Goal: Contribute content: Add original content to the website for others to see

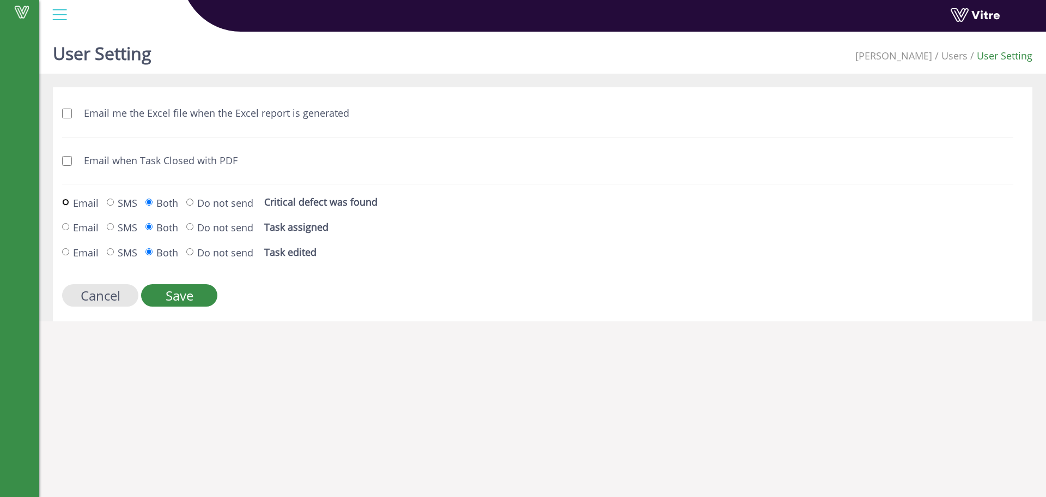
click at [65, 201] on input "Email" at bounding box center [65, 201] width 7 height 7
radio input "true"
click at [66, 202] on input "Email" at bounding box center [65, 201] width 7 height 7
click at [69, 203] on input "Do not send" at bounding box center [65, 201] width 7 height 7
radio input "true"
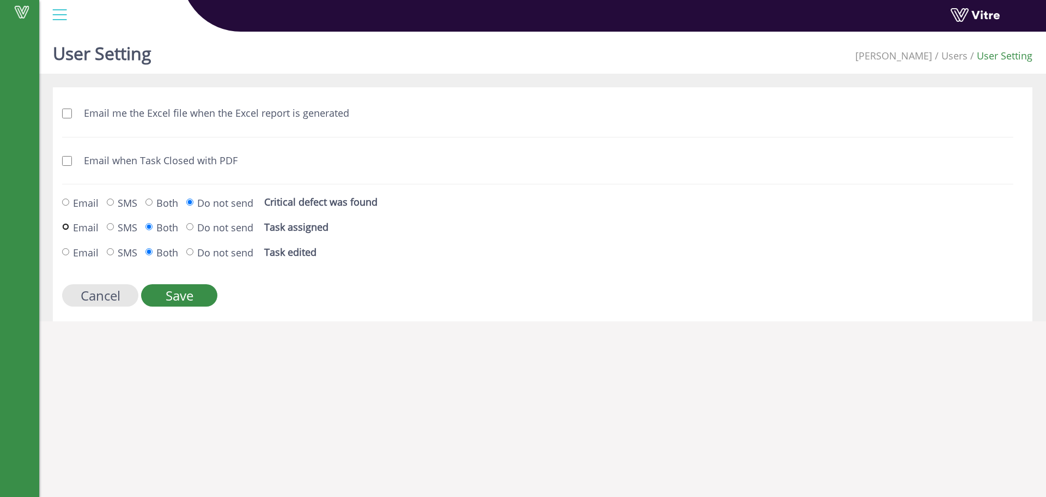
click at [67, 226] on input "Email" at bounding box center [65, 226] width 7 height 7
radio input "true"
click at [69, 251] on input "Do not send" at bounding box center [65, 251] width 7 height 7
radio input "true"
click at [181, 294] on input "Save" at bounding box center [179, 295] width 76 height 22
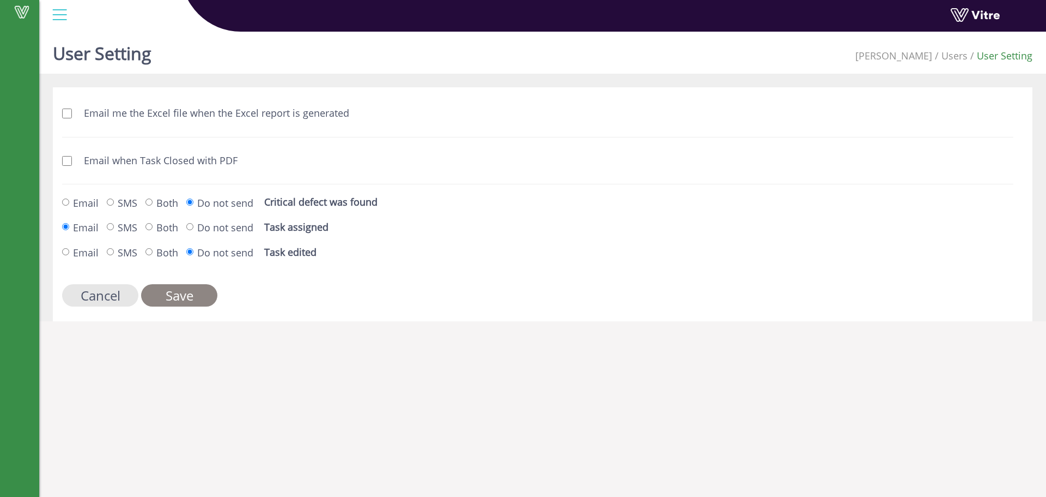
click at [190, 300] on input "Save" at bounding box center [179, 295] width 76 height 22
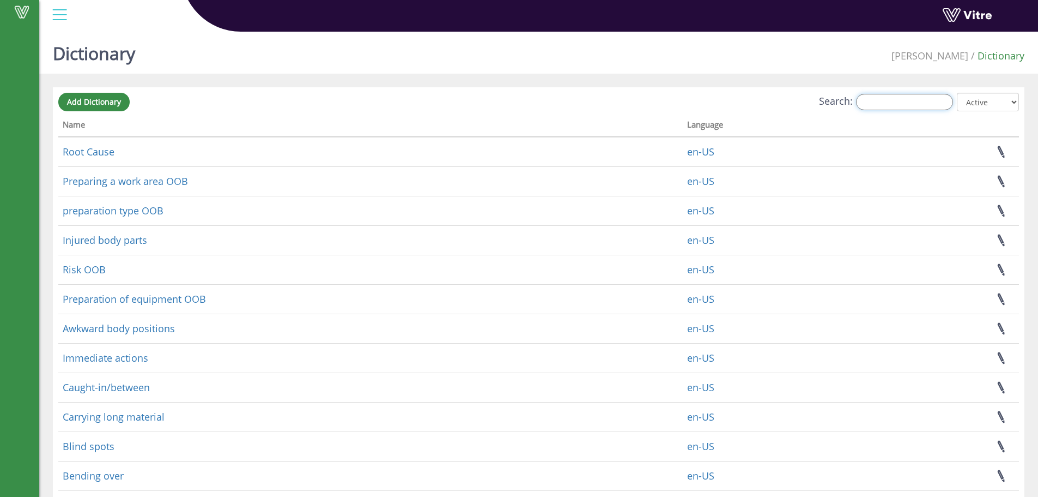
click at [870, 97] on input "Search:" at bounding box center [904, 102] width 97 height 16
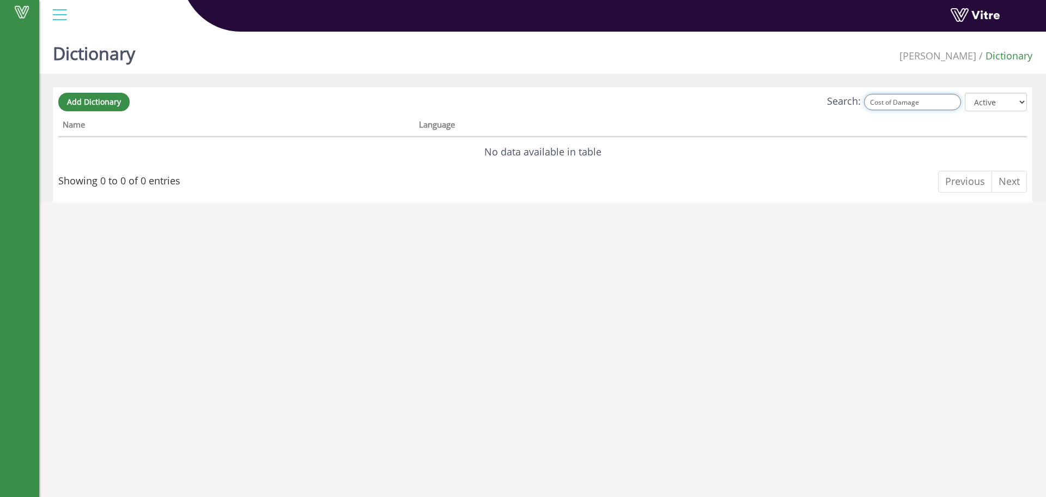
type input "Cost of Damage"
click at [102, 99] on span "Add Dictionary" at bounding box center [94, 101] width 54 height 10
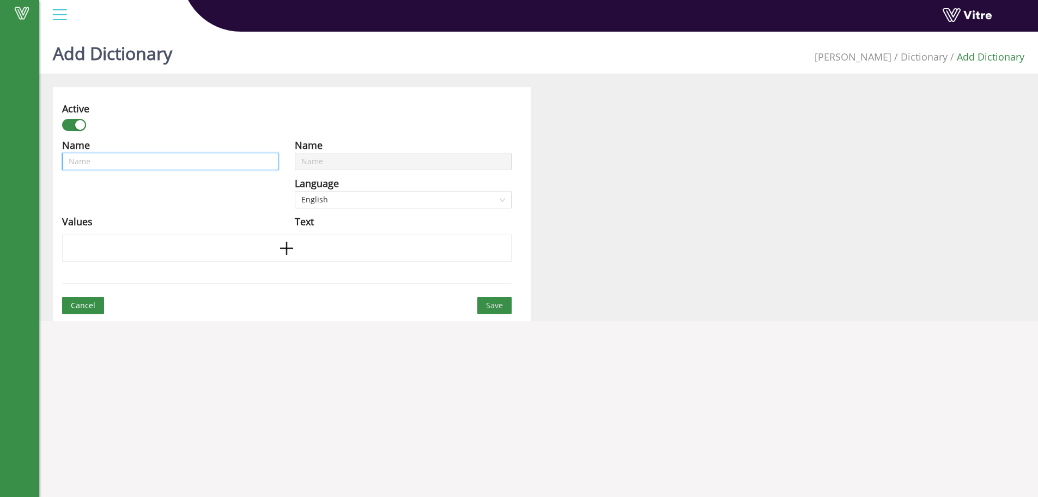
click at [198, 162] on input "text" at bounding box center [170, 161] width 216 height 17
type input "C"
type input "Co"
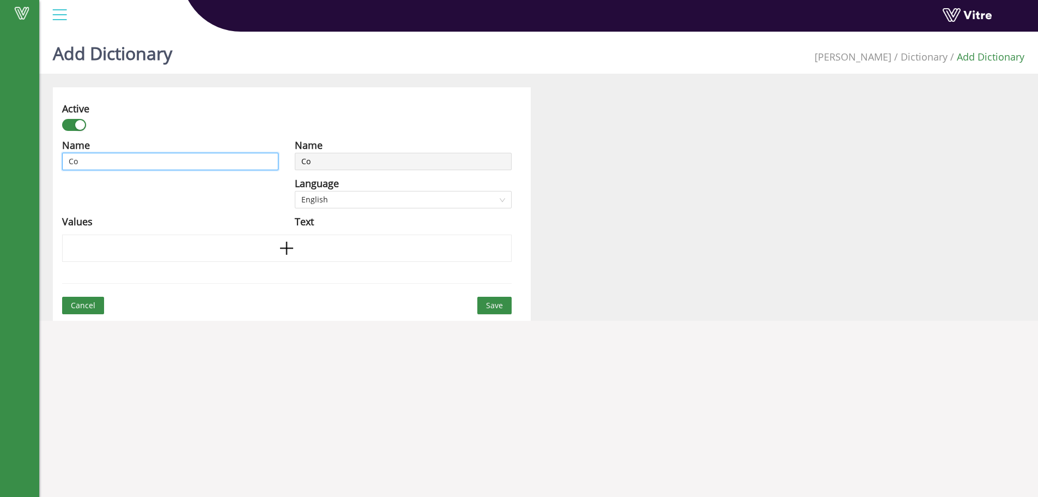
type input "Cos"
type input "Cost"
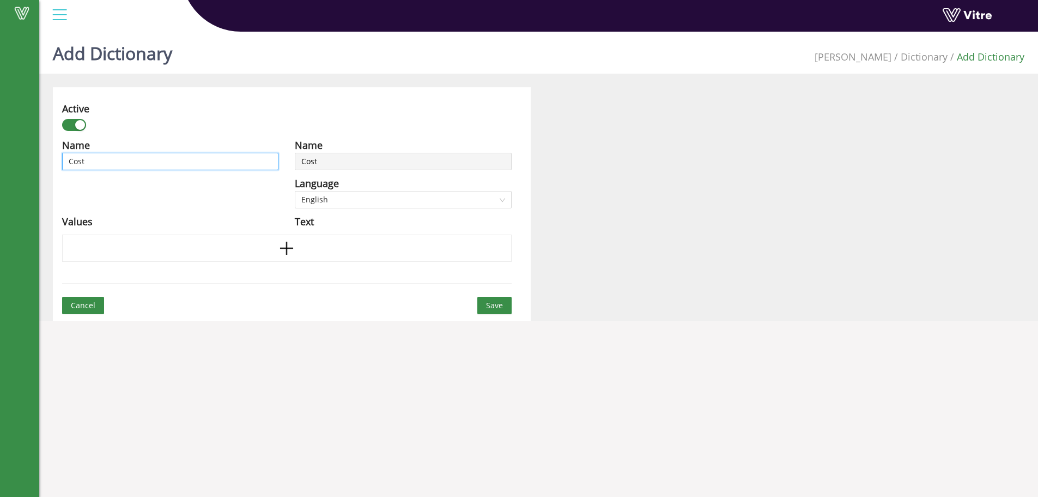
type input "Cost"
type input "Cost O"
type input "Cost Of"
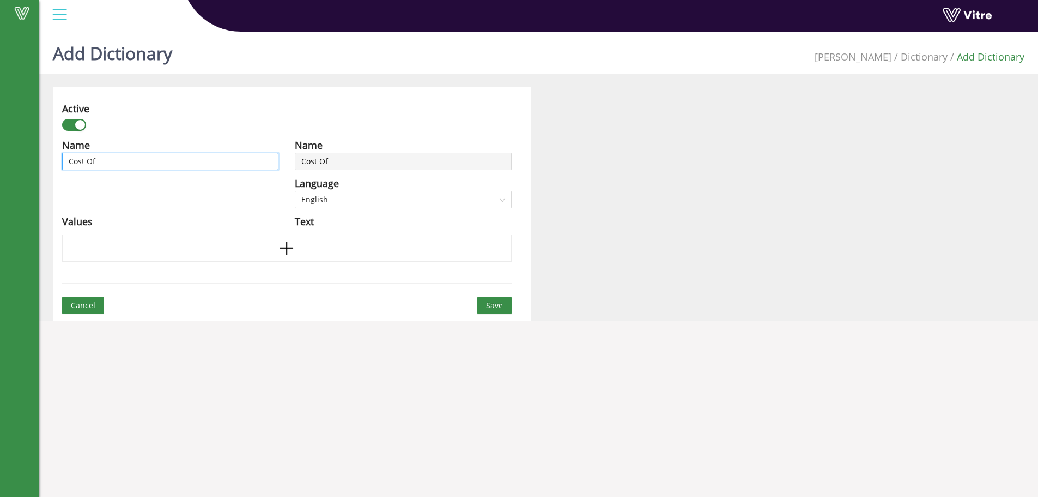
type input "Cost Of"
type input "Cost Of d"
type input "Cost Of da"
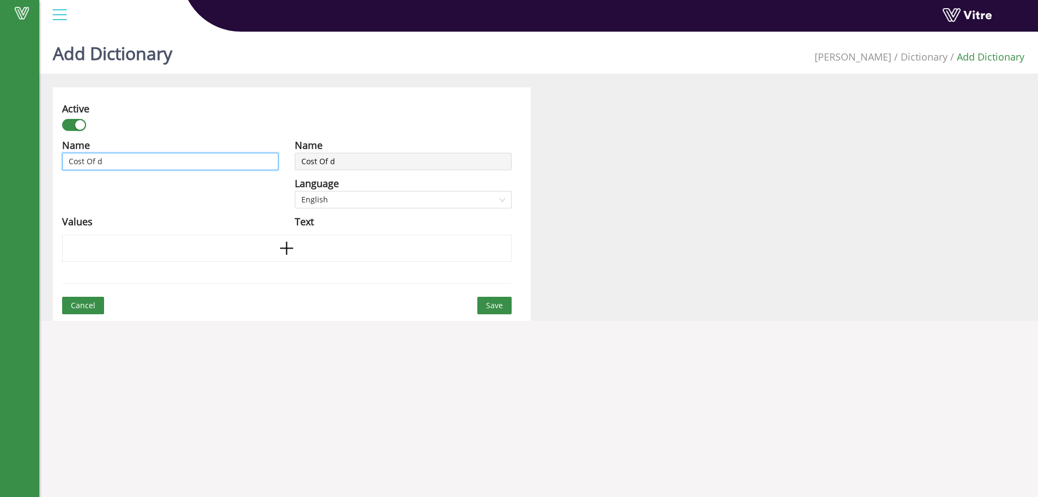
type input "Cost Of da"
type input "Cost Of dam"
type input "Cost Of dama"
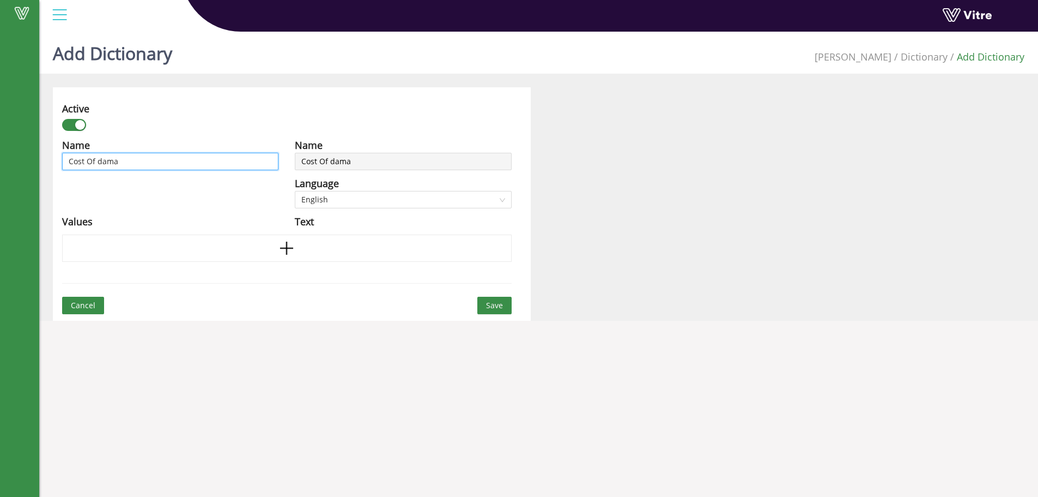
type input "Cost Of damag"
type input "Cost Of damage"
click at [102, 161] on input "Cost Of damage" at bounding box center [170, 161] width 216 height 17
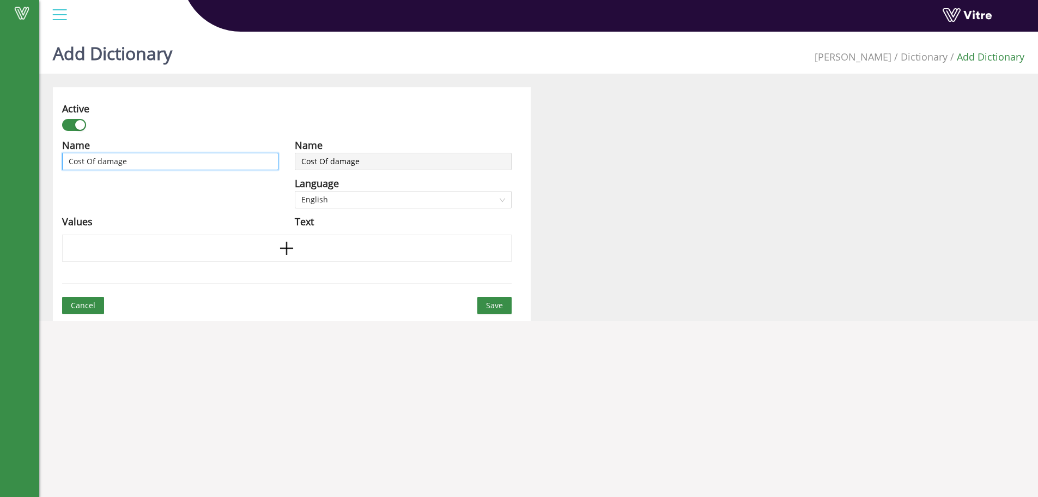
type input "Cost Of amage"
type input "Cost Of Damage"
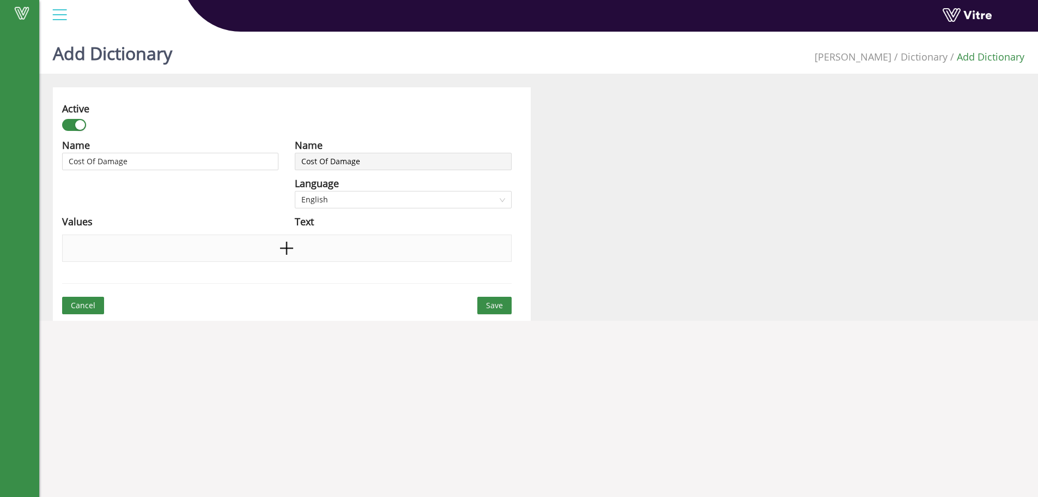
click at [294, 247] on icon "plus" at bounding box center [286, 248] width 16 height 16
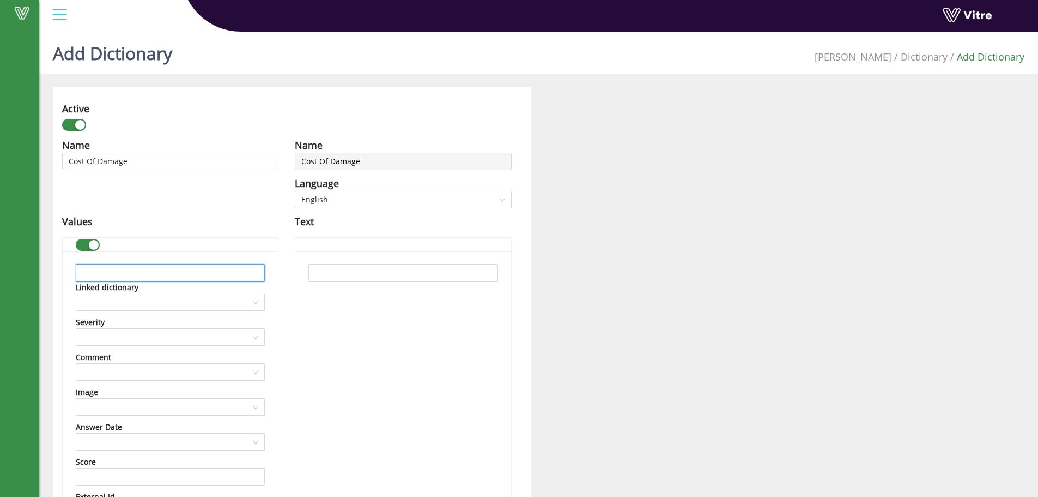
click at [157, 273] on input "text" at bounding box center [170, 272] width 189 height 17
click at [83, 276] on input "2500 $" at bounding box center [170, 272] width 189 height 17
click at [140, 274] on input "< 2500 $" at bounding box center [170, 272] width 189 height 17
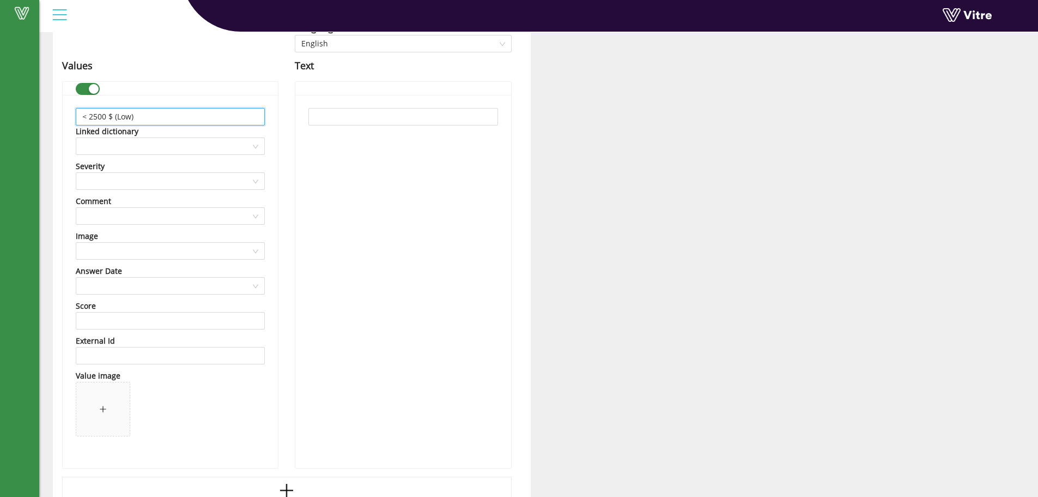
scroll to position [222, 0]
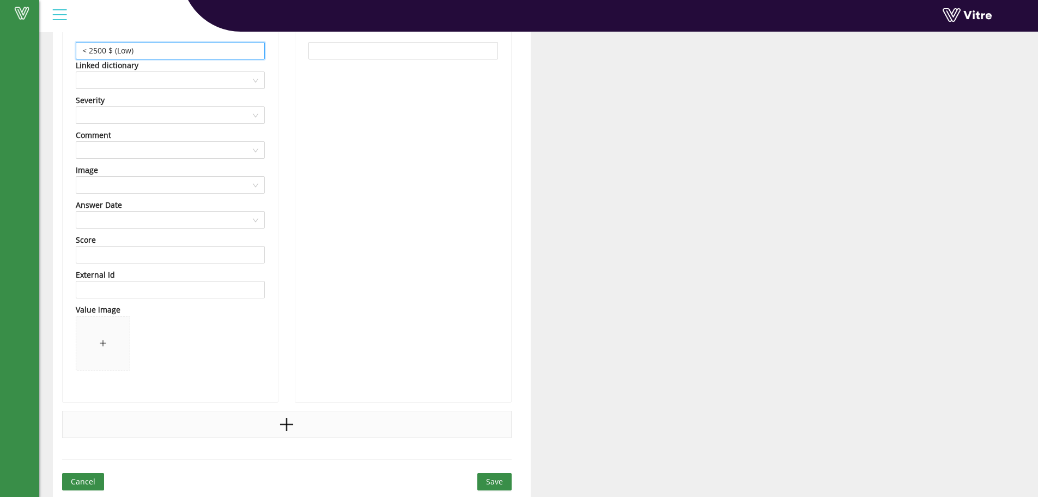
type input "< 2500 $ (Low)"
click at [289, 426] on icon "plus" at bounding box center [286, 424] width 16 height 16
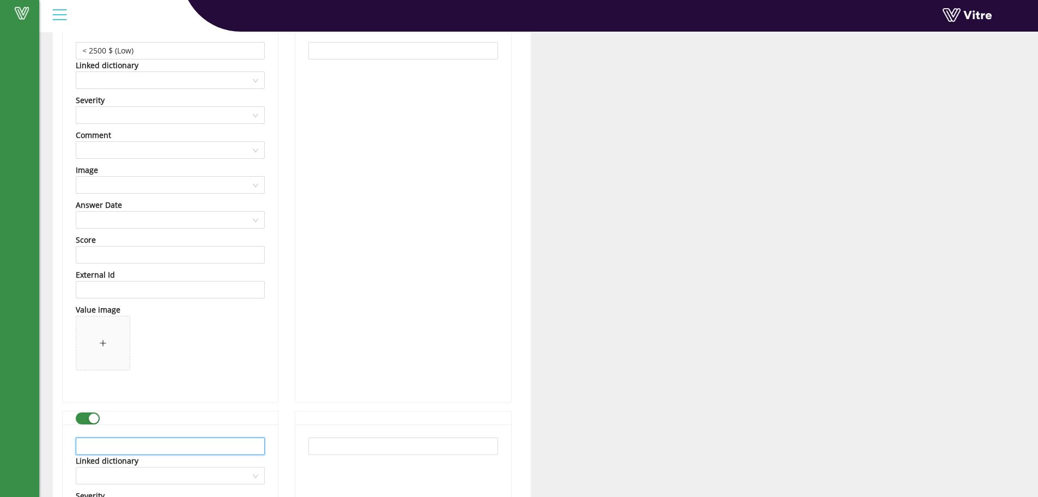
click at [127, 443] on input "text" at bounding box center [170, 445] width 189 height 17
click at [100, 444] on input "2500 - 250K$" at bounding box center [170, 445] width 189 height 17
click at [124, 444] on input "2500$ - 250K$" at bounding box center [170, 445] width 189 height 17
click at [148, 444] on input "2500$ - 250,000$" at bounding box center [170, 445] width 189 height 17
click at [85, 446] on input "2500$ - 250,000$ (Medium)" at bounding box center [170, 445] width 189 height 17
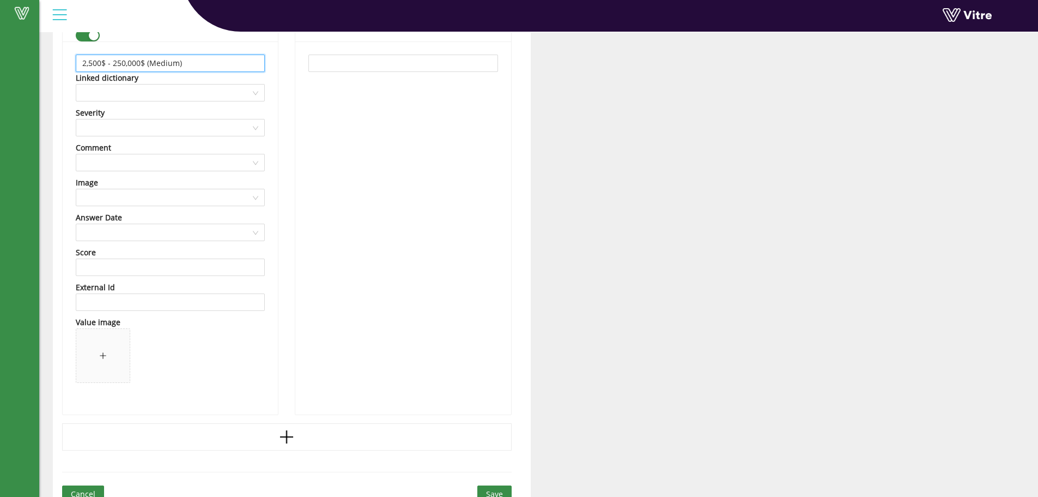
scroll to position [617, 0]
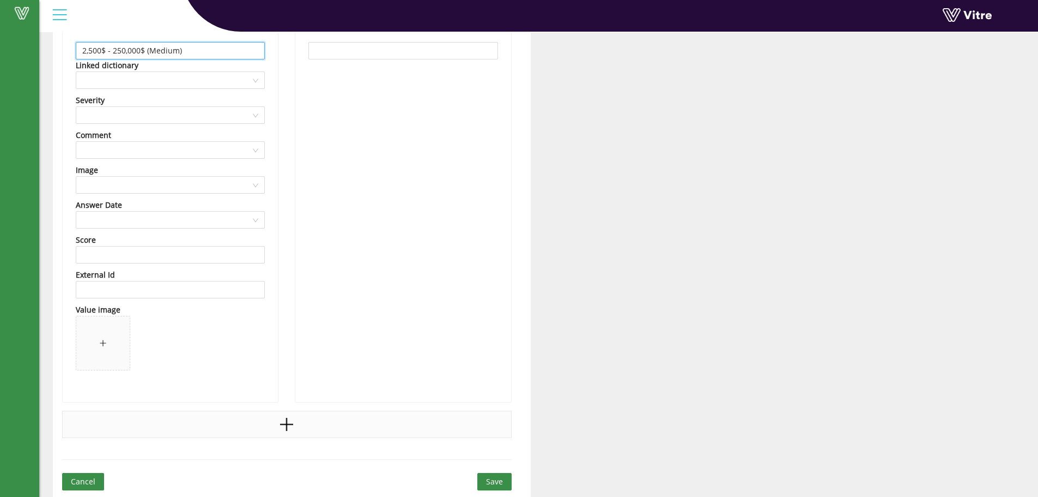
type input "2,500$ - 250,000$ (Medium)"
click at [277, 422] on div at bounding box center [287, 423] width 450 height 27
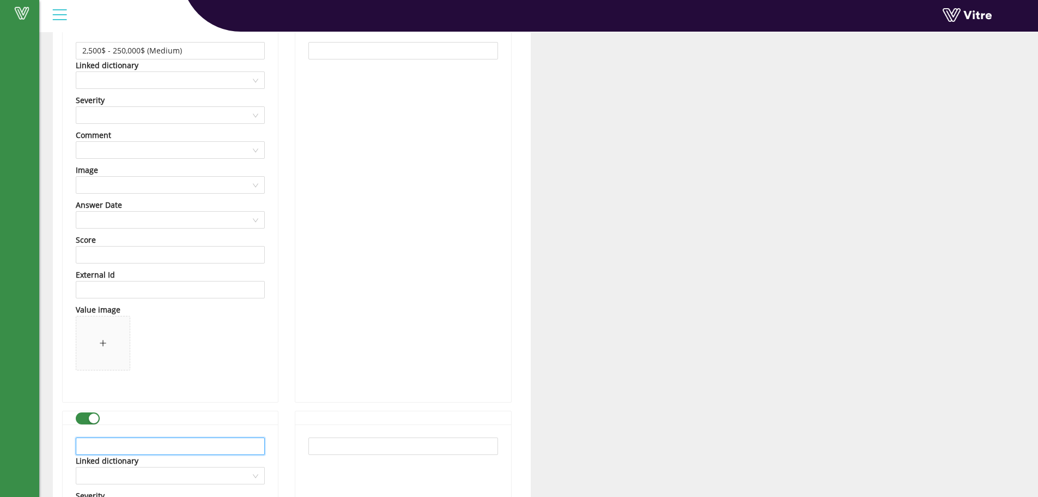
click at [152, 445] on input "text" at bounding box center [170, 445] width 189 height 17
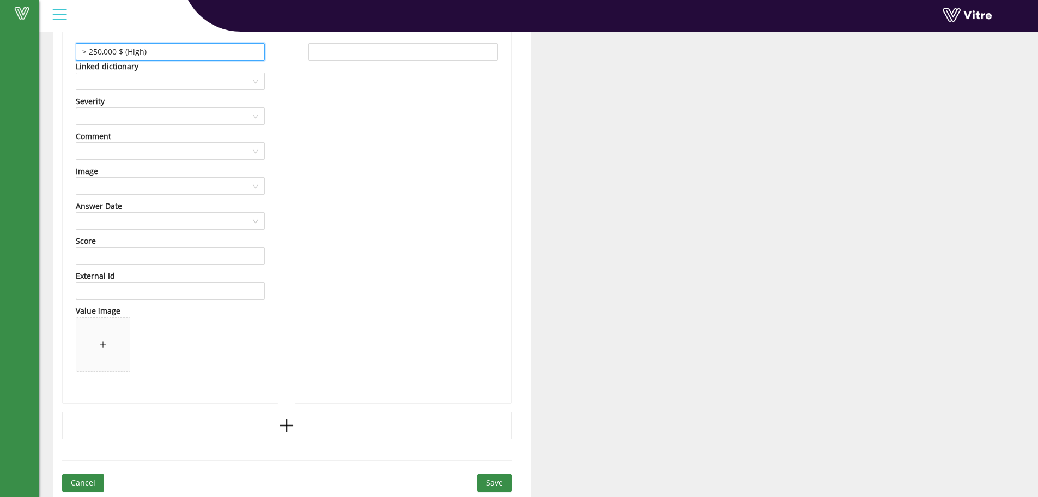
scroll to position [1012, 0]
type input "> 250,000 $ (High)"
click at [486, 482] on span "Save" at bounding box center [494, 481] width 17 height 12
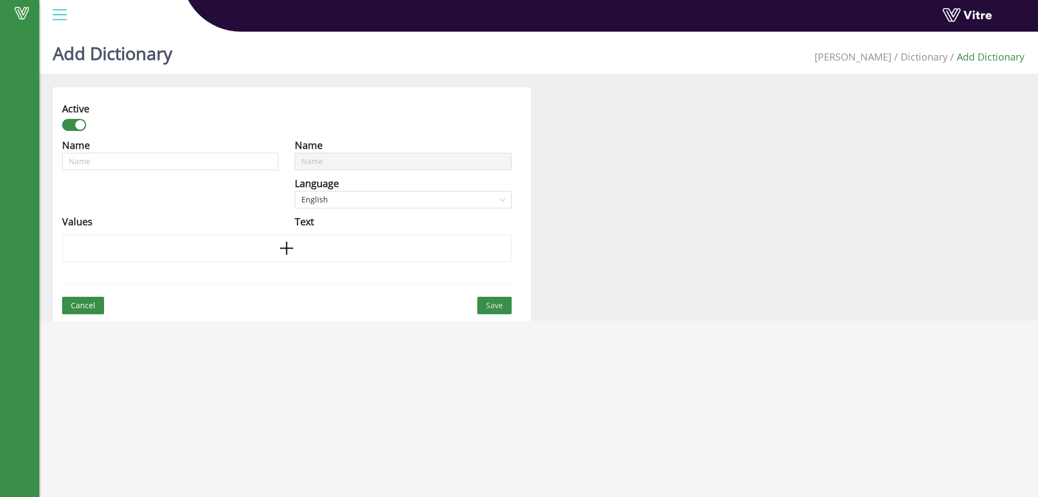
scroll to position [27, 0]
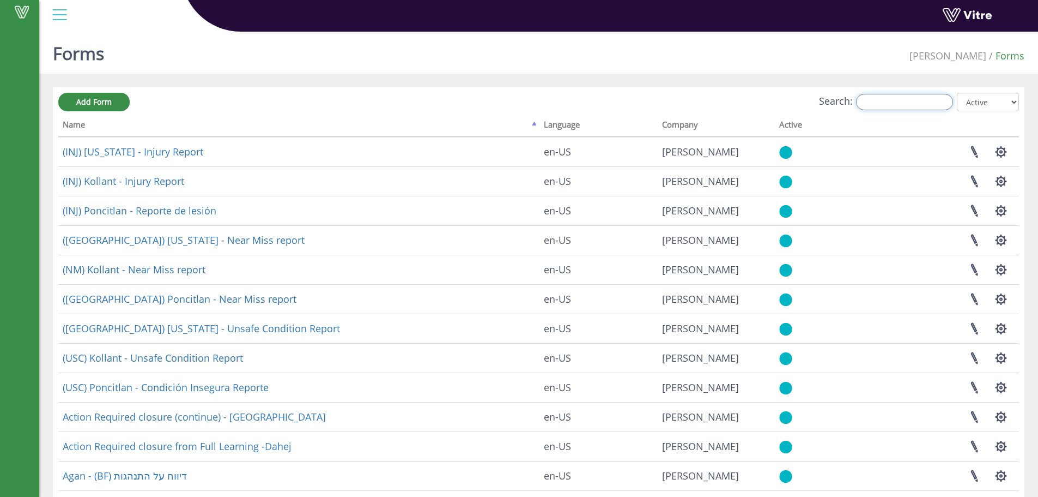
click at [900, 105] on input "Search:" at bounding box center [904, 102] width 97 height 16
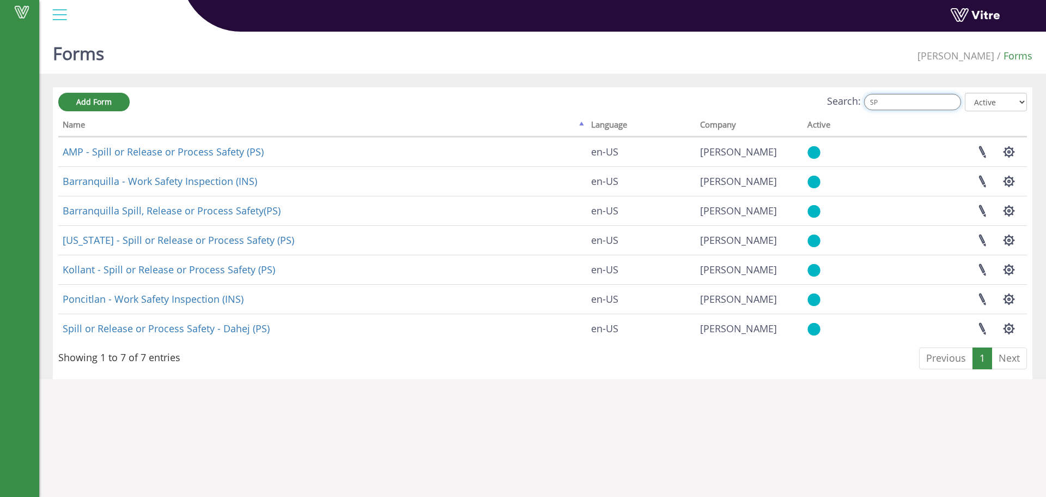
type input "S"
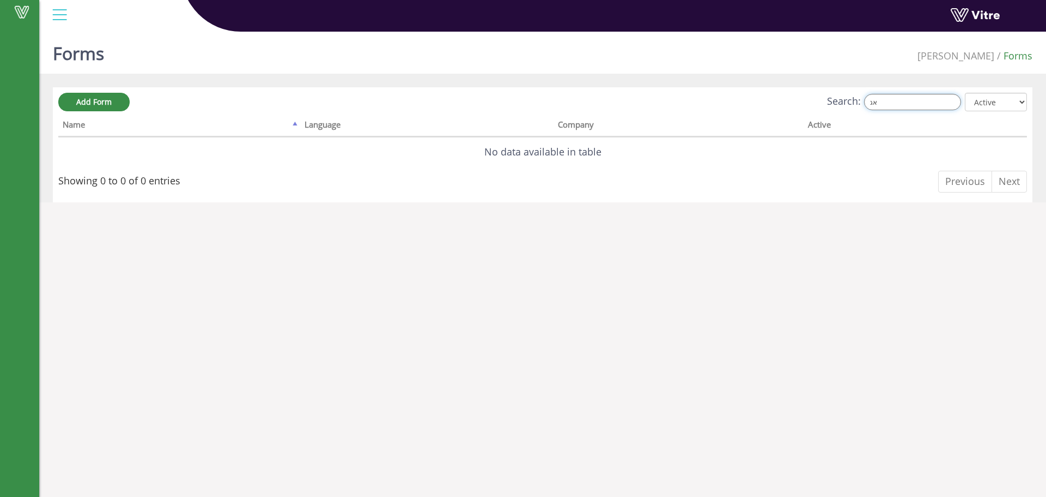
type input "א"
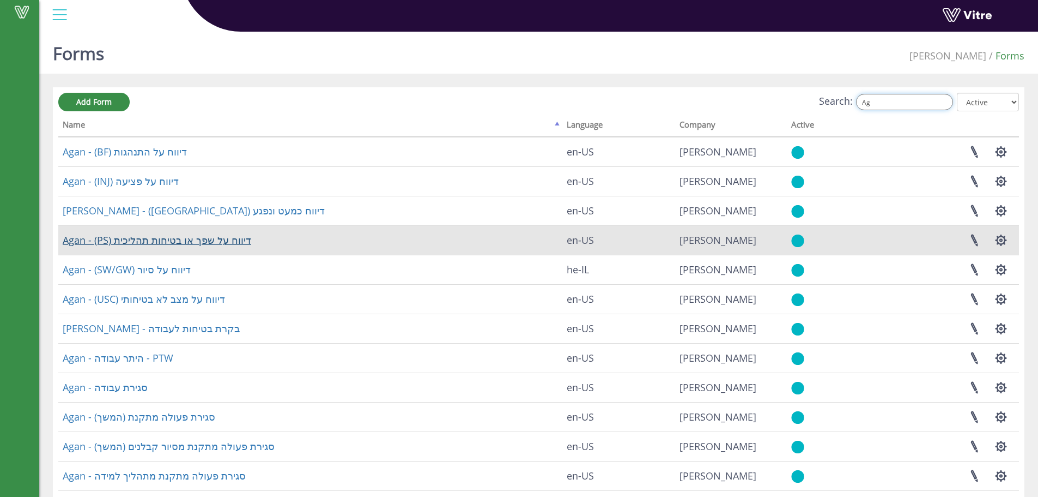
type input "Ag"
click at [211, 238] on link "Agan - (PS) דיווח על שפך או בטיחות תהליכית" at bounding box center [157, 239] width 189 height 13
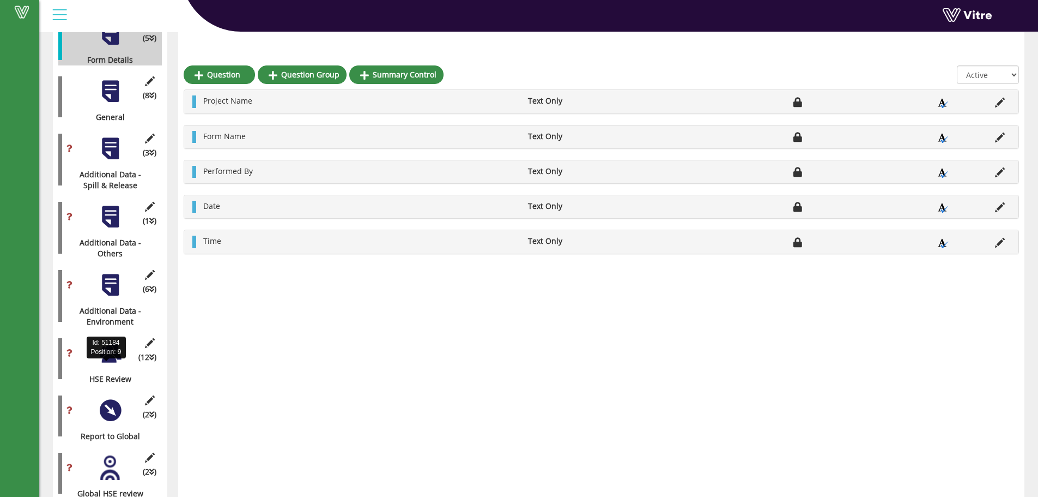
scroll to position [208, 0]
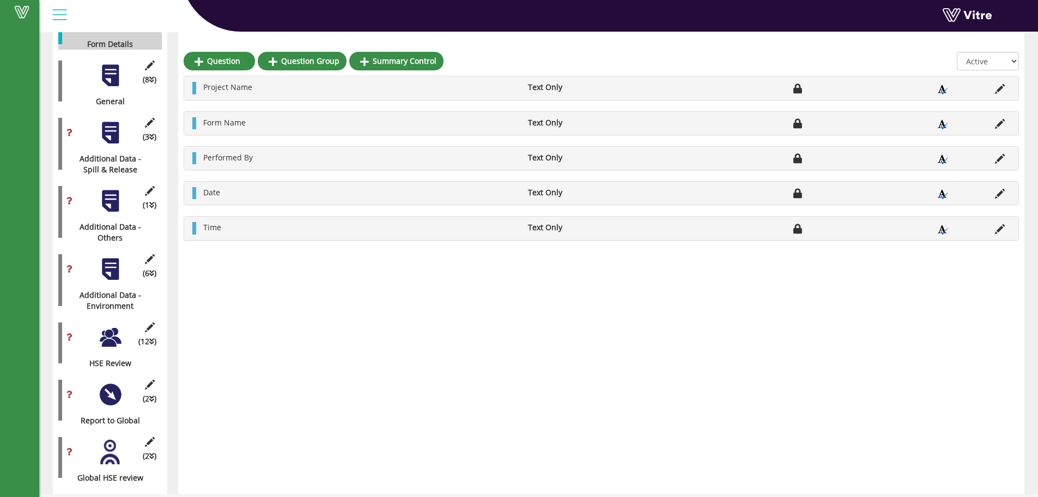
click at [110, 331] on div at bounding box center [110, 337] width 25 height 25
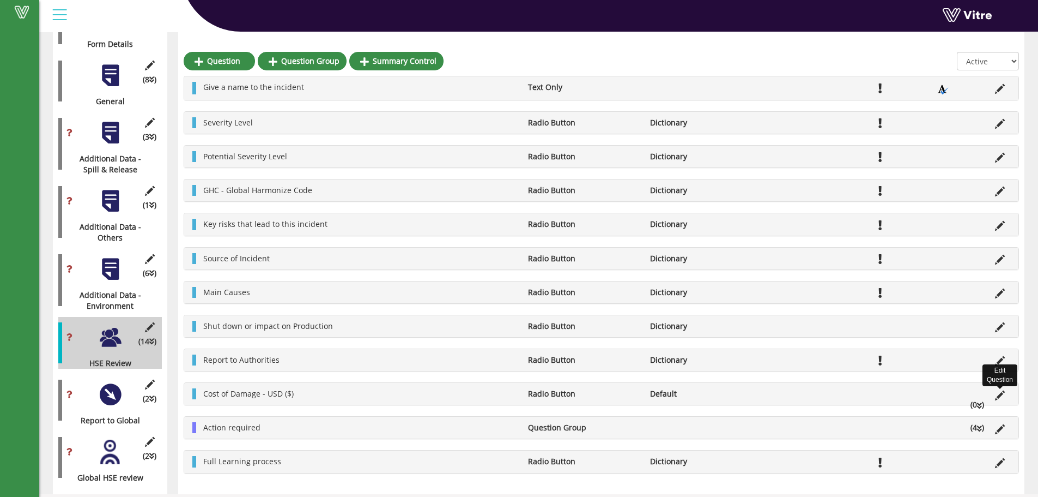
click at [999, 395] on icon at bounding box center [1000, 395] width 10 height 10
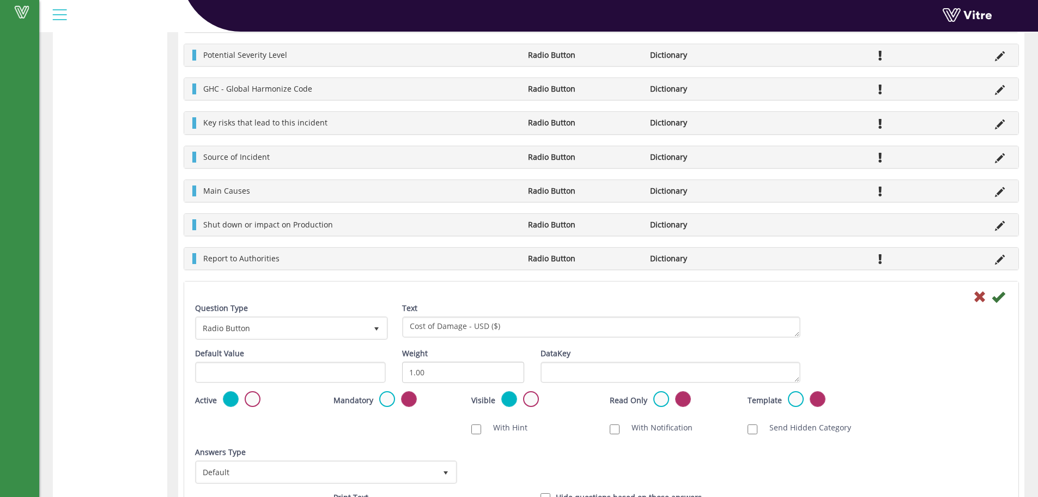
scroll to position [838, 0]
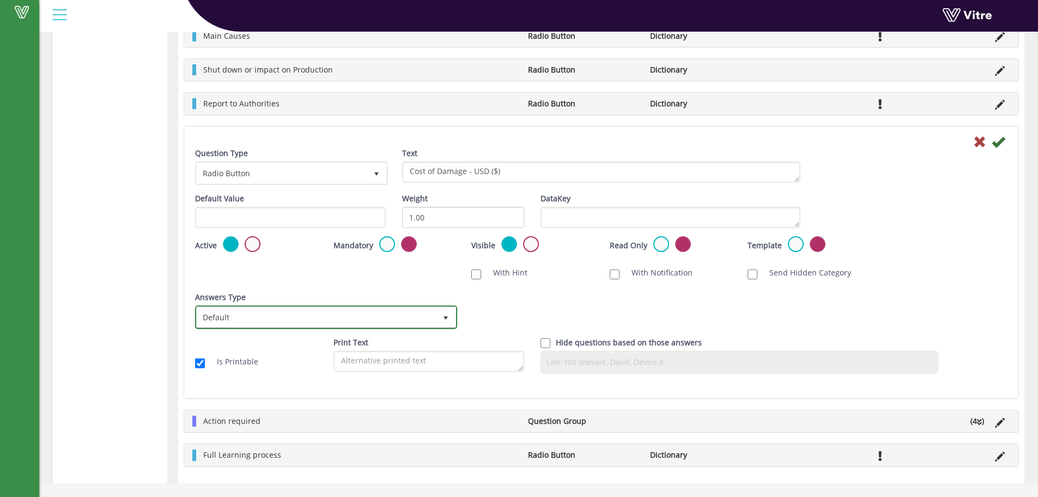
click at [443, 317] on span "select" at bounding box center [445, 317] width 9 height 9
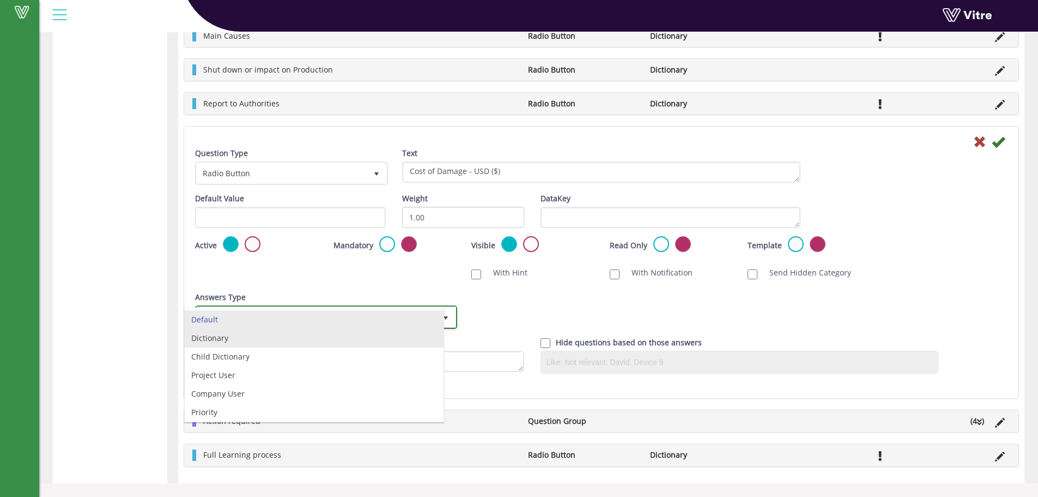
click at [210, 336] on li "Dictionary" at bounding box center [314, 338] width 259 height 19
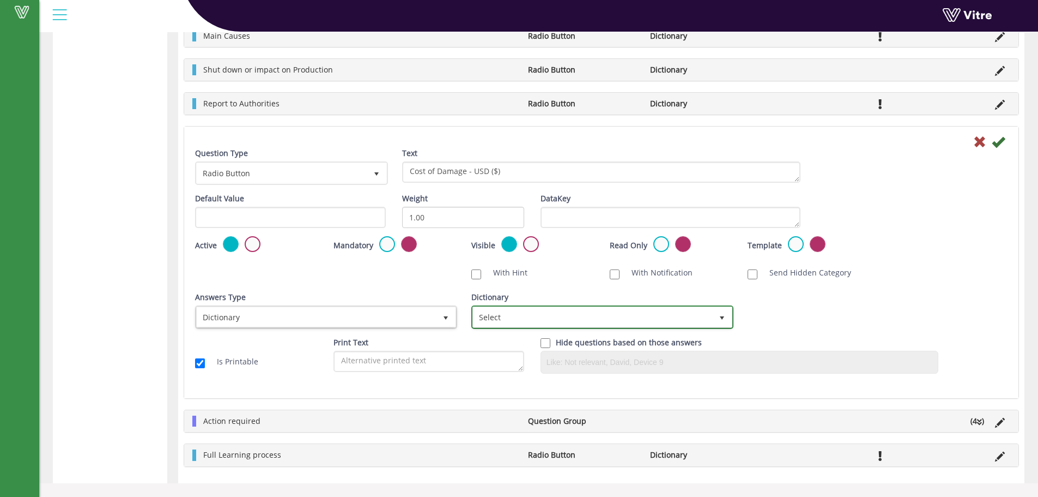
click at [547, 313] on span "Select" at bounding box center [592, 317] width 239 height 20
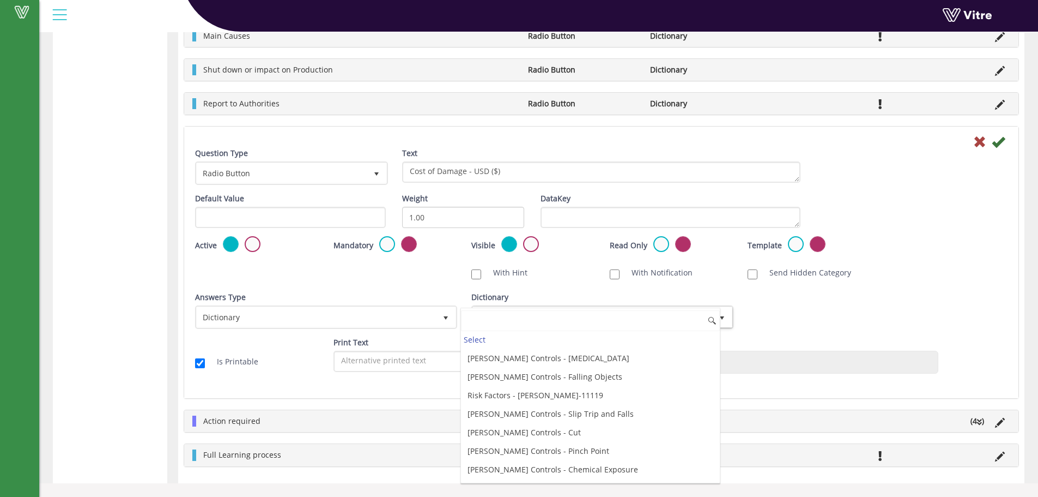
scroll to position [2905, 0]
click at [517, 474] on li "Cost Of Damage" at bounding box center [590, 471] width 259 height 19
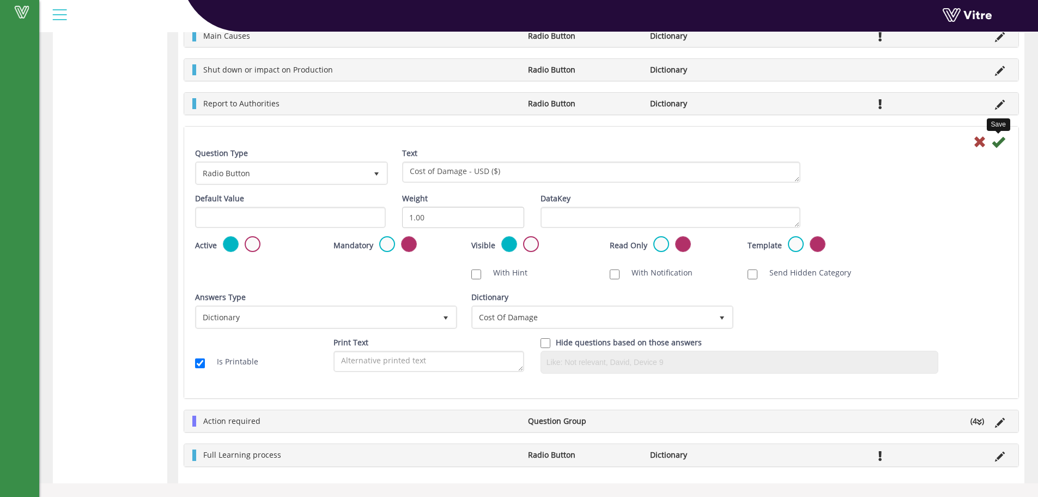
click at [997, 141] on icon at bounding box center [998, 141] width 13 height 13
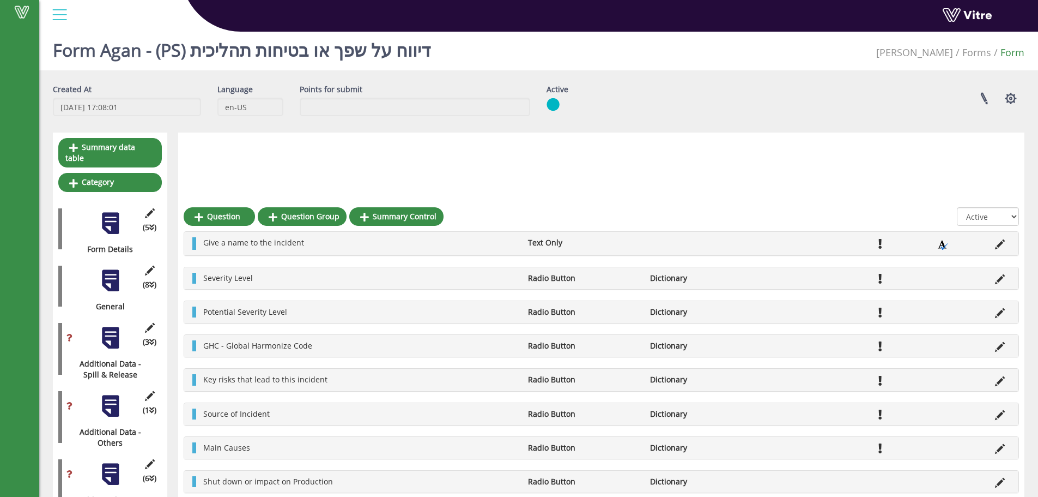
scroll to position [0, 0]
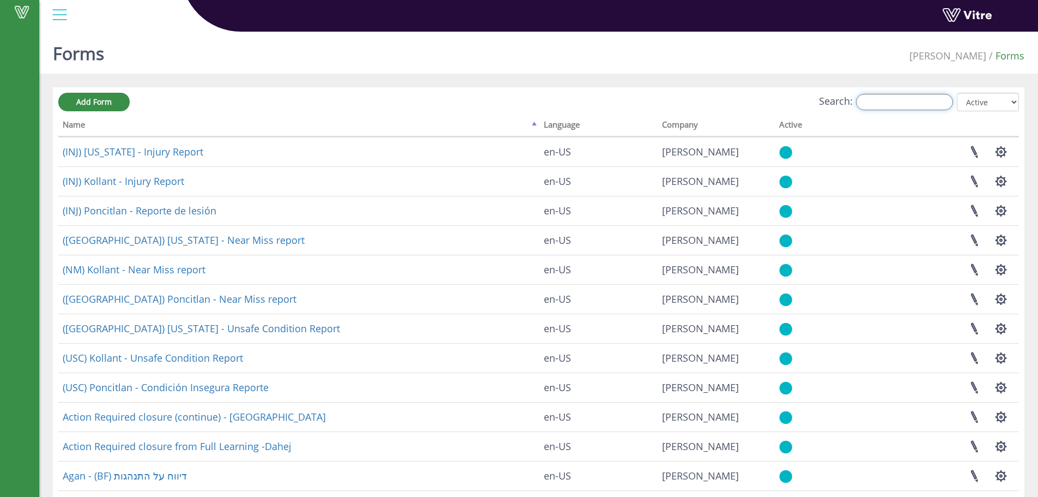
click at [913, 102] on input "Search:" at bounding box center [904, 102] width 97 height 16
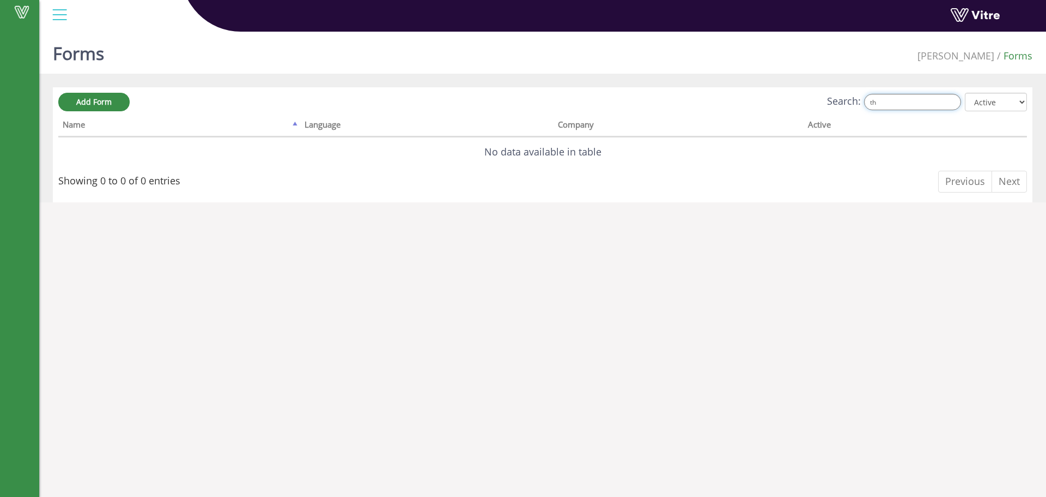
type input "t"
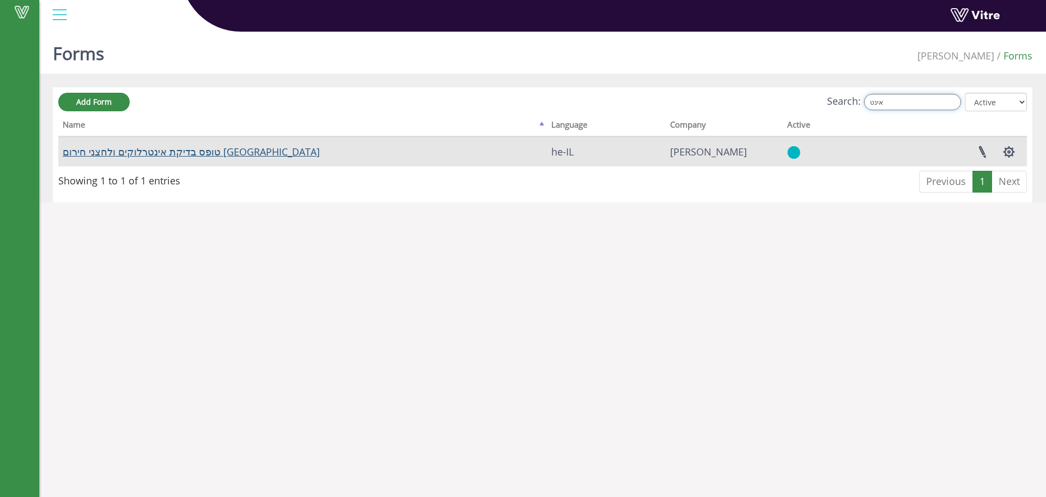
type input "אינט"
click at [125, 153] on link "טופס בדיקת אינטרלוקים ולחצני חירום באר שבע" at bounding box center [191, 151] width 257 height 13
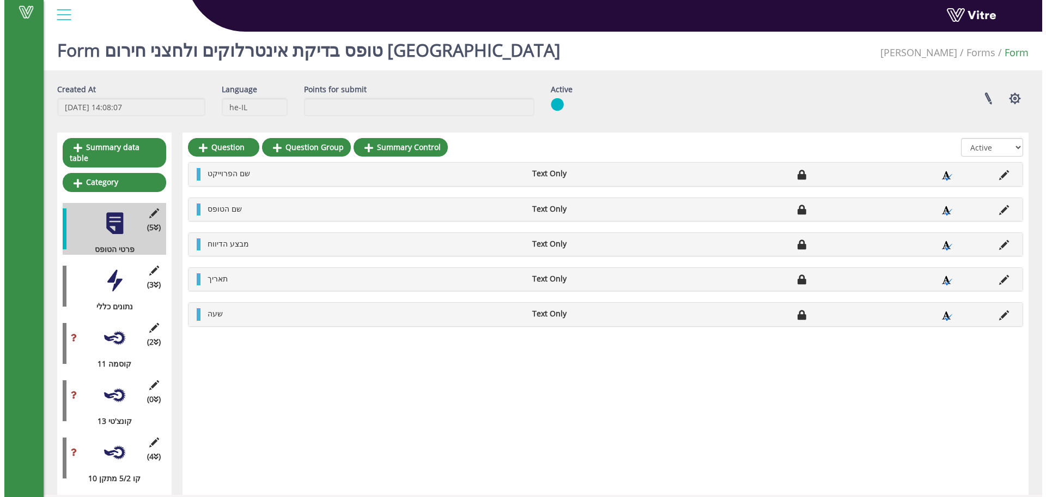
scroll to position [4, 0]
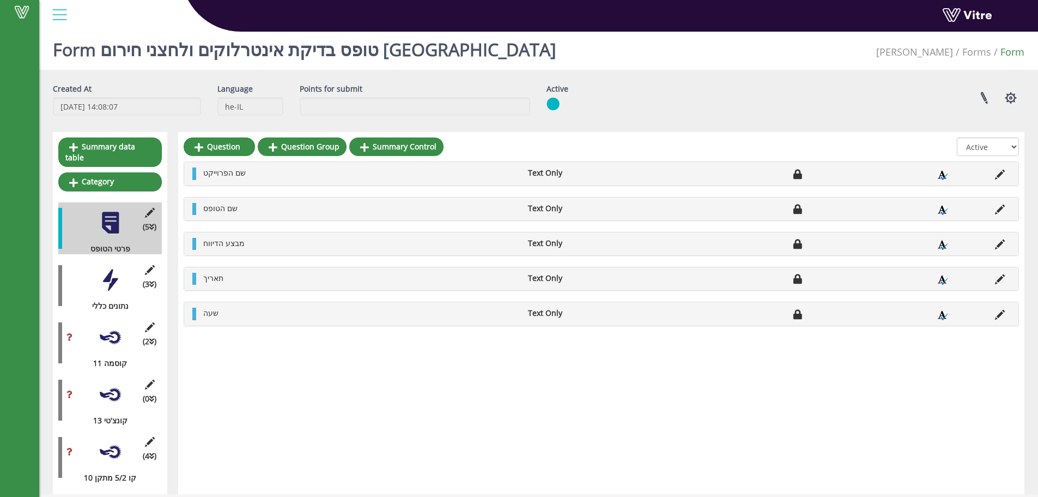
click at [112, 329] on div at bounding box center [110, 337] width 25 height 25
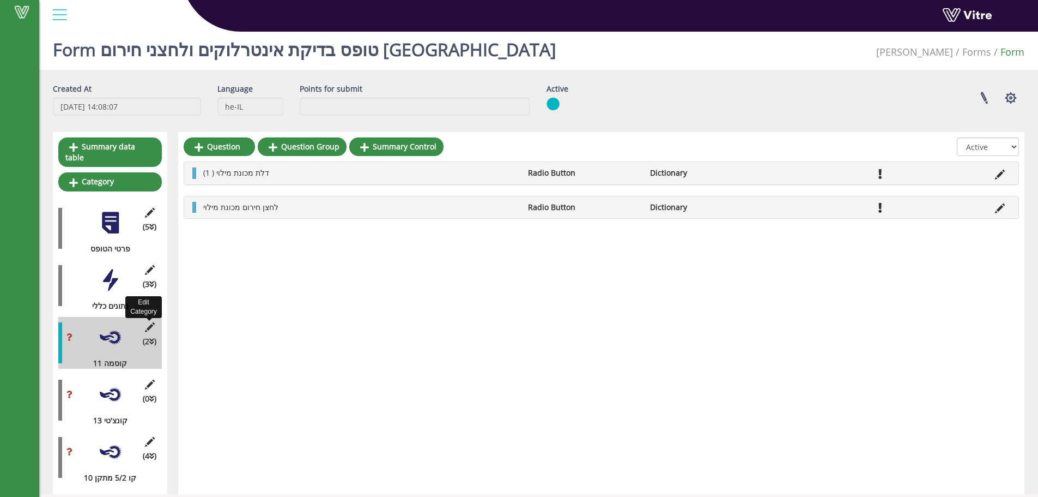
click at [152, 322] on icon at bounding box center [150, 327] width 14 height 10
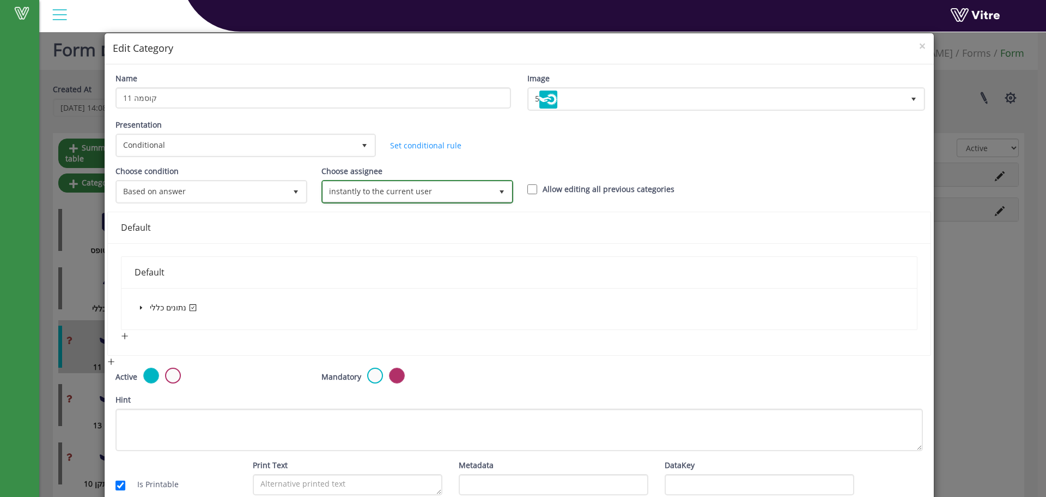
click at [498, 190] on span "select" at bounding box center [502, 191] width 9 height 9
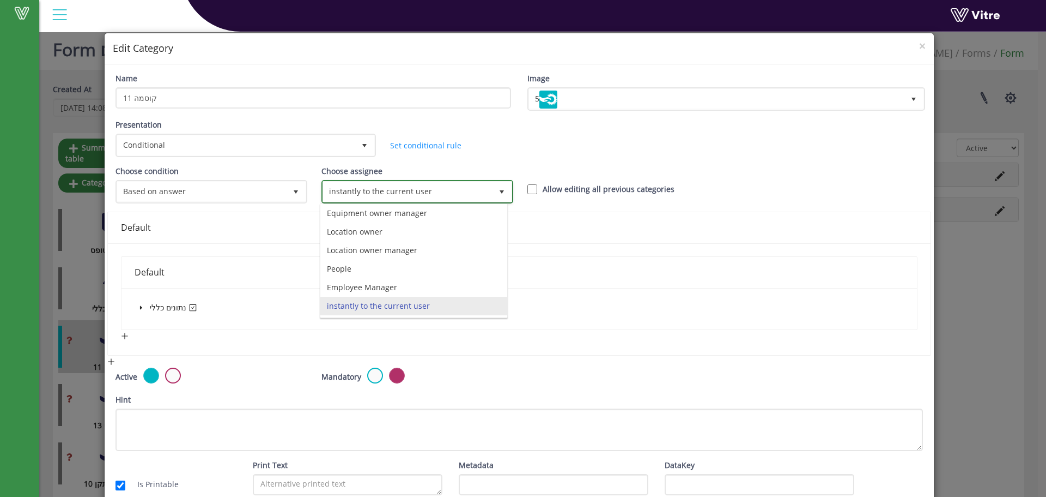
click at [498, 191] on span "select" at bounding box center [502, 191] width 9 height 9
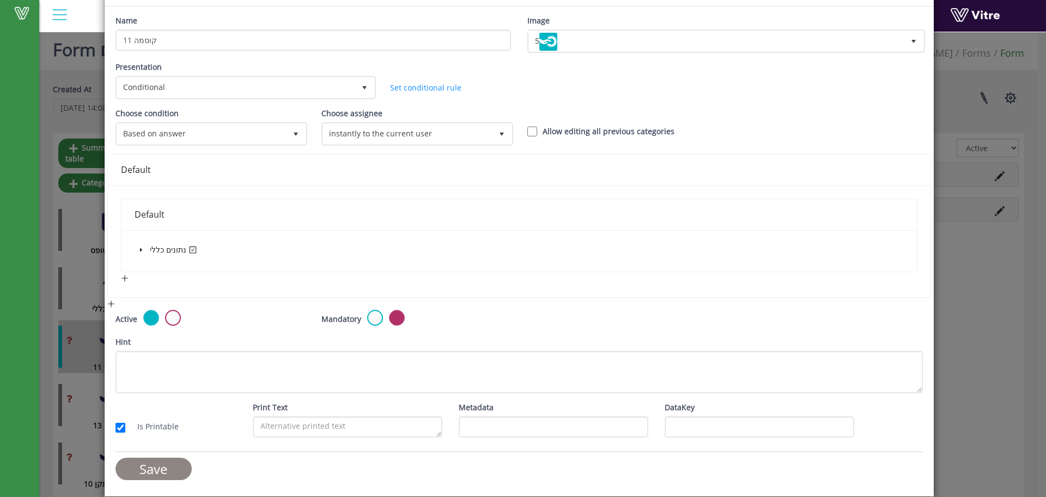
click at [141, 465] on input "Save" at bounding box center [154, 468] width 76 height 22
